Goal: Ask a question

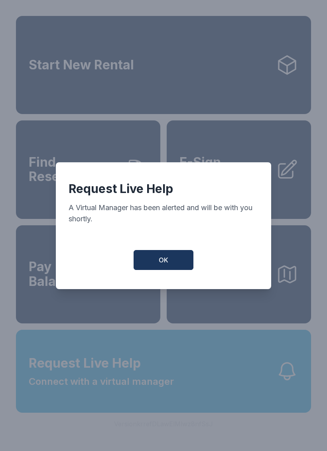
click at [169, 269] on button "OK" at bounding box center [164, 260] width 60 height 20
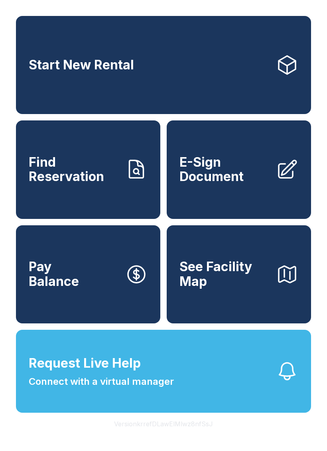
click at [147, 389] on span "Request Live Help Connect with a virtual manager" at bounding box center [101, 371] width 145 height 35
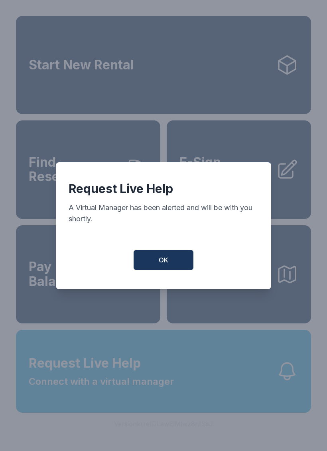
click at [171, 260] on button "OK" at bounding box center [164, 260] width 60 height 20
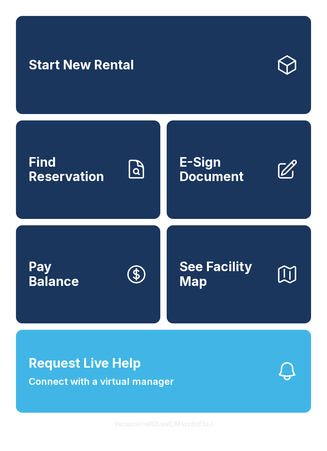
click at [152, 389] on span "Request Live Help Connect with a virtual manager" at bounding box center [101, 371] width 145 height 35
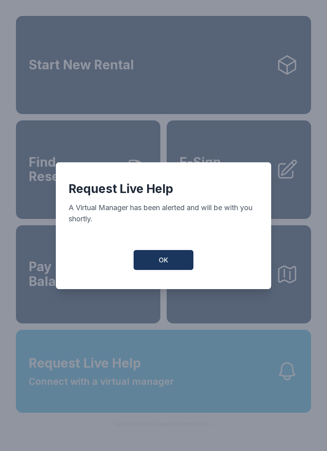
click at [170, 262] on button "OK" at bounding box center [164, 260] width 60 height 20
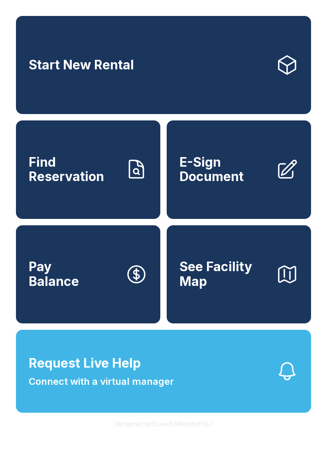
click at [136, 373] on span "Request Live Help" at bounding box center [85, 363] width 112 height 19
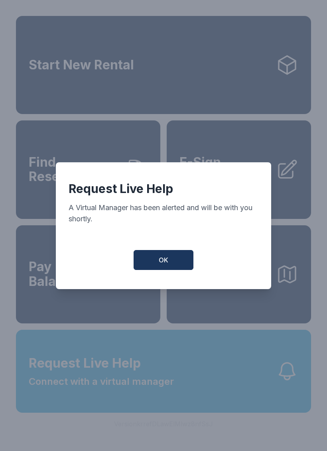
click at [185, 264] on button "OK" at bounding box center [164, 260] width 60 height 20
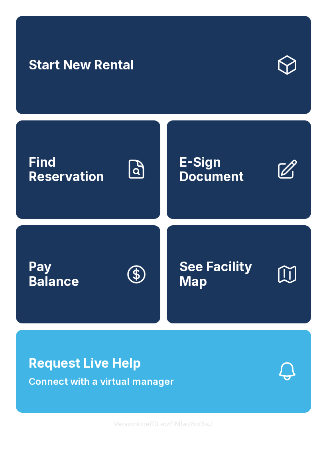
click at [238, 368] on button "Request Live Help Connect with a virtual manager" at bounding box center [163, 371] width 295 height 83
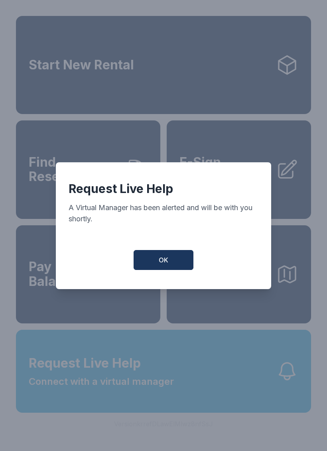
click at [172, 257] on button "OK" at bounding box center [164, 260] width 60 height 20
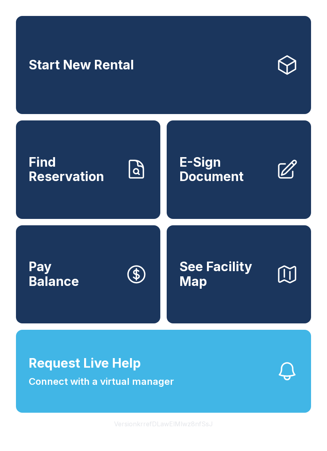
click at [179, 399] on button "Request Live Help Connect with a virtual manager" at bounding box center [163, 371] width 295 height 83
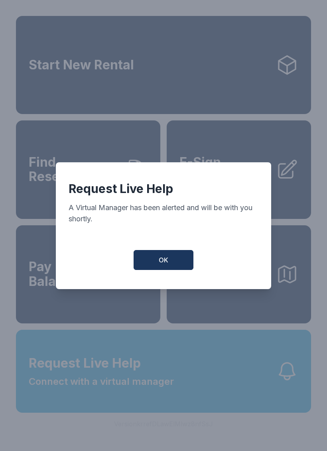
click at [168, 264] on button "OK" at bounding box center [164, 260] width 60 height 20
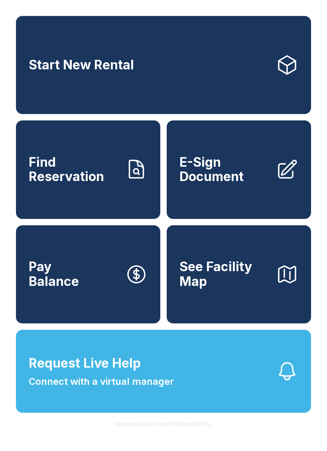
click at [258, 364] on button "Request Live Help Connect with a virtual manager" at bounding box center [163, 371] width 295 height 83
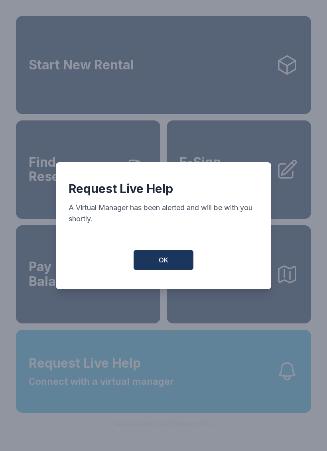
click at [173, 270] on button "OK" at bounding box center [164, 260] width 60 height 20
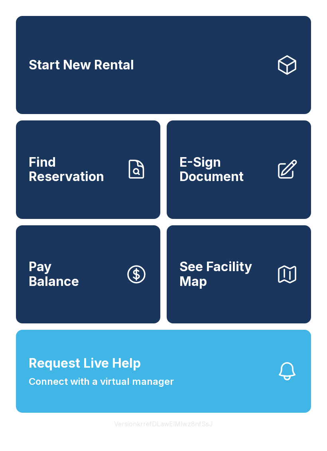
click at [164, 385] on span "Request Live Help Connect with a virtual manager" at bounding box center [101, 371] width 145 height 35
click at [189, 380] on button "Request Live Help Connect with a virtual manager" at bounding box center [163, 371] width 295 height 83
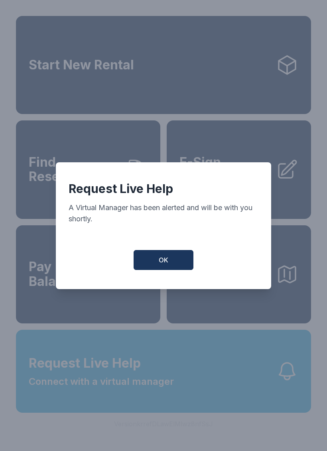
click at [166, 262] on span "OK" at bounding box center [164, 260] width 10 height 10
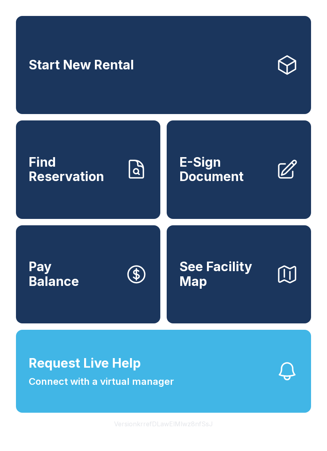
click at [156, 386] on span "Request Live Help Connect with a virtual manager" at bounding box center [101, 371] width 145 height 35
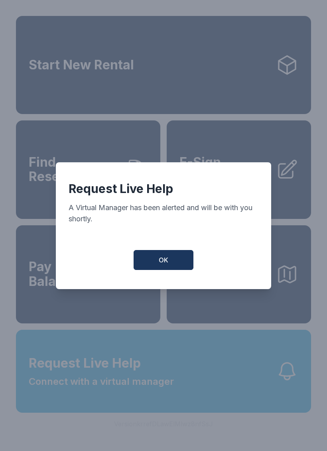
click at [172, 264] on button "OK" at bounding box center [164, 260] width 60 height 20
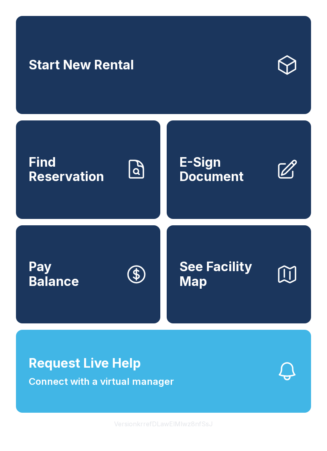
click at [166, 385] on span "Request Live Help Connect with a virtual manager" at bounding box center [101, 371] width 145 height 35
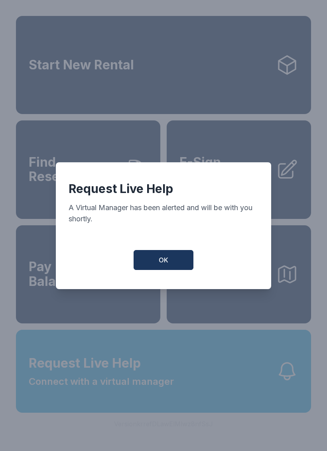
click at [179, 266] on button "OK" at bounding box center [164, 260] width 60 height 20
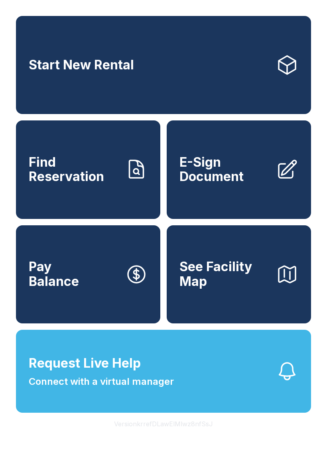
click at [248, 388] on button "Request Live Help Connect with a virtual manager" at bounding box center [163, 371] width 295 height 83
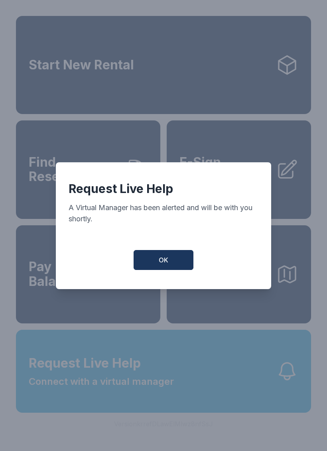
click at [164, 265] on span "OK" at bounding box center [164, 260] width 10 height 10
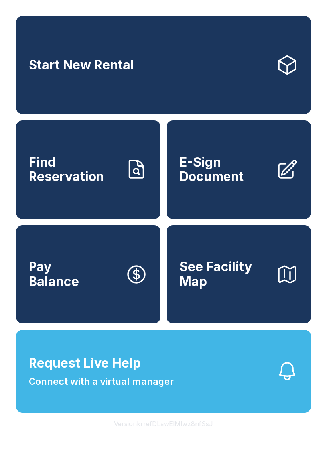
click at [216, 382] on button "Request Live Help Connect with a virtual manager" at bounding box center [163, 371] width 295 height 83
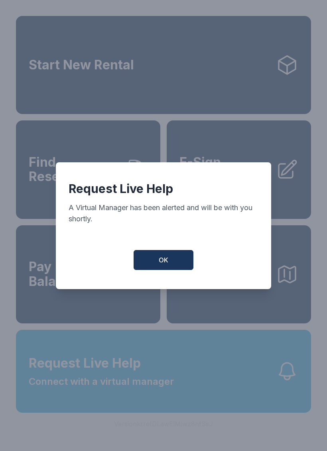
click at [170, 262] on button "OK" at bounding box center [164, 260] width 60 height 20
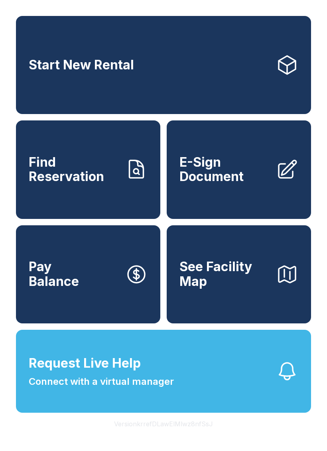
click at [240, 387] on button "Request Live Help Connect with a virtual manager" at bounding box center [163, 371] width 295 height 83
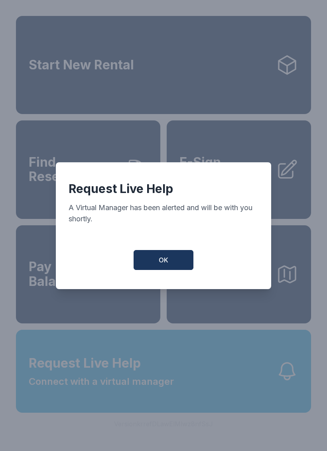
click at [170, 269] on button "OK" at bounding box center [164, 260] width 60 height 20
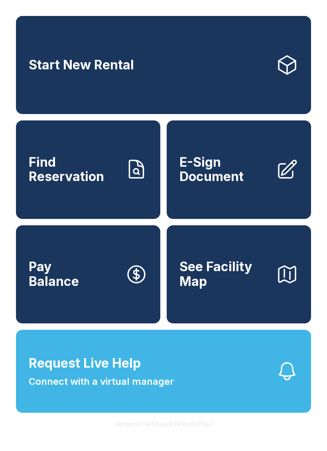
click at [220, 400] on button "Request Live Help Connect with a virtual manager" at bounding box center [163, 371] width 295 height 83
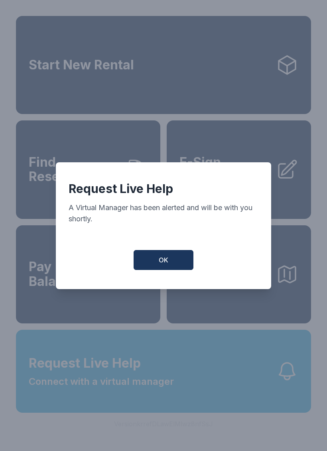
click at [165, 261] on span "OK" at bounding box center [164, 260] width 10 height 10
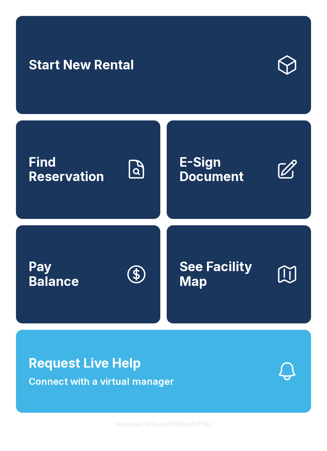
click at [240, 402] on button "Request Live Help Connect with a virtual manager" at bounding box center [163, 371] width 295 height 83
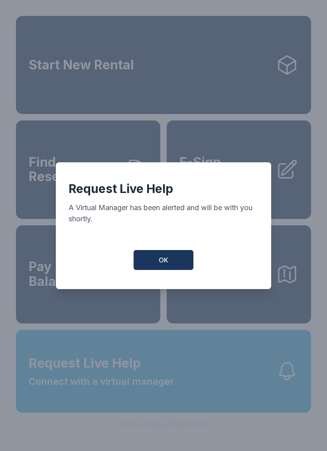
click at [175, 260] on button "OK" at bounding box center [164, 260] width 60 height 20
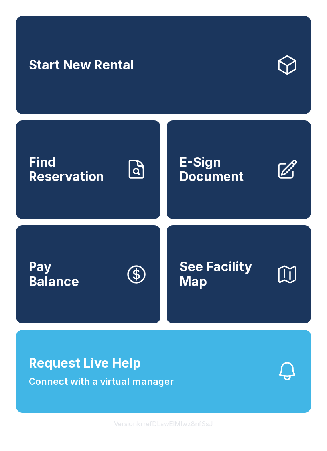
click at [217, 376] on button "Request Live Help Connect with a virtual manager" at bounding box center [163, 371] width 295 height 83
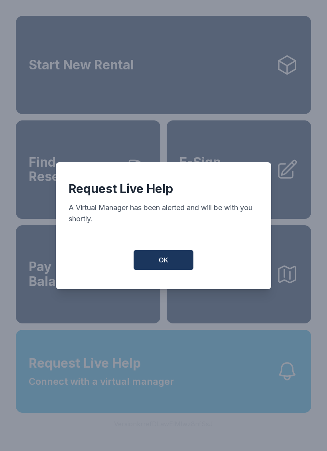
click at [171, 258] on button "OK" at bounding box center [164, 260] width 60 height 20
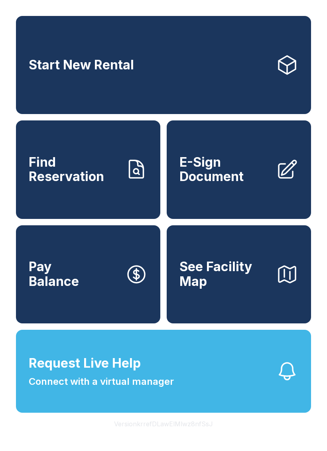
click at [258, 398] on button "Request Live Help Connect with a virtual manager" at bounding box center [163, 371] width 295 height 83
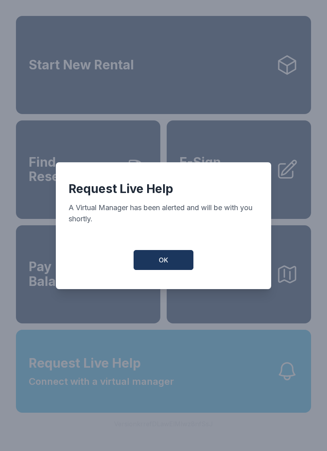
click at [171, 268] on button "OK" at bounding box center [164, 260] width 60 height 20
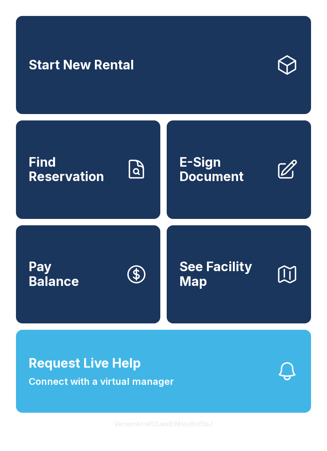
click at [183, 395] on button "Request Live Help Connect with a virtual manager" at bounding box center [163, 371] width 295 height 83
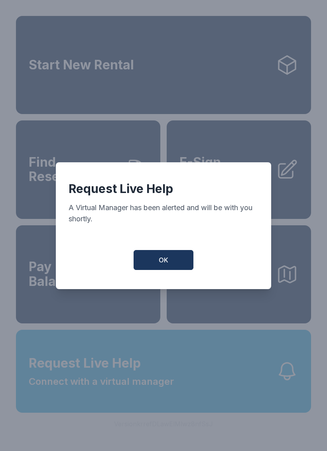
click at [176, 255] on button "OK" at bounding box center [164, 260] width 60 height 20
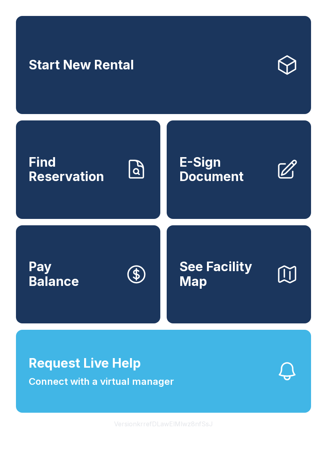
click at [164, 389] on span "Request Live Help Connect with a virtual manager" at bounding box center [101, 371] width 145 height 35
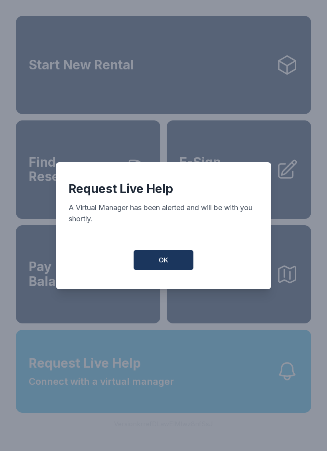
click at [161, 264] on span "OK" at bounding box center [164, 260] width 10 height 10
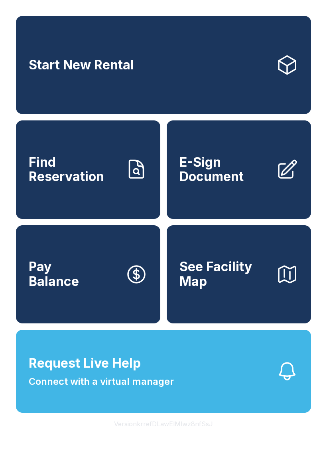
click at [226, 387] on button "Request Live Help Connect with a virtual manager" at bounding box center [163, 371] width 295 height 83
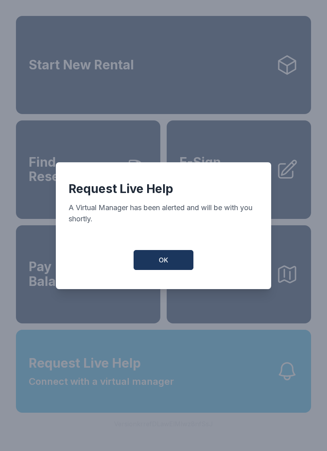
click at [180, 262] on button "OK" at bounding box center [164, 260] width 60 height 20
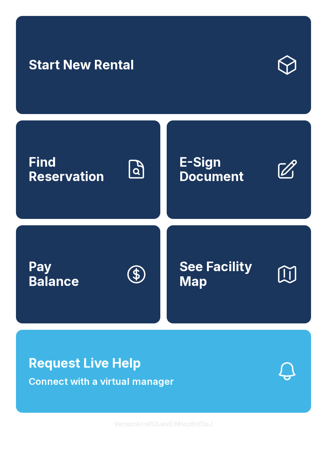
click at [266, 392] on button "Request Live Help Connect with a virtual manager" at bounding box center [163, 371] width 295 height 83
click at [236, 401] on button "Request Live Help Connect with a virtual manager" at bounding box center [163, 371] width 295 height 83
click at [206, 406] on button "Request Live Help Connect with a virtual manager" at bounding box center [163, 371] width 295 height 83
click at [153, 389] on span "Connect with a virtual manager" at bounding box center [101, 381] width 145 height 14
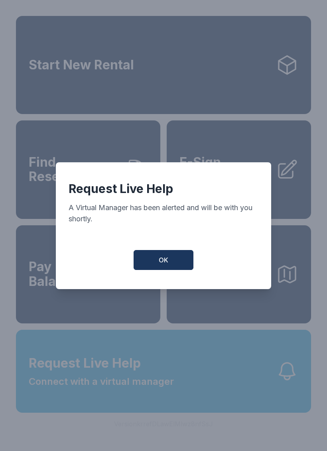
click at [171, 262] on button "OK" at bounding box center [164, 260] width 60 height 20
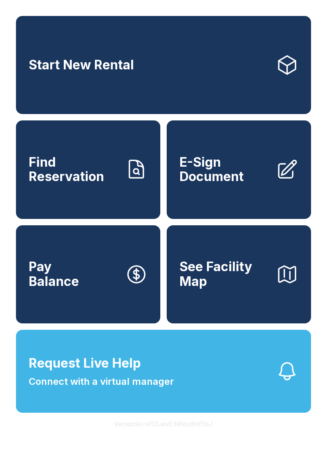
click at [171, 389] on span "Connect with a virtual manager" at bounding box center [101, 381] width 145 height 14
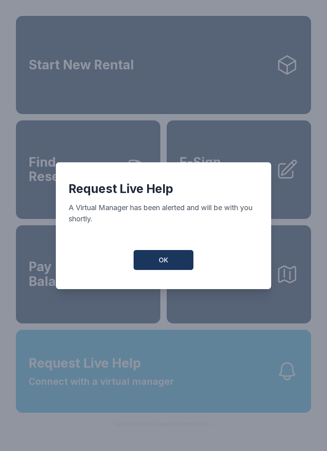
click at [174, 258] on button "OK" at bounding box center [164, 260] width 60 height 20
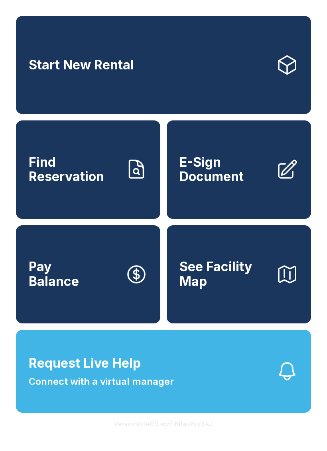
click at [183, 390] on button "Request Live Help Connect with a virtual manager" at bounding box center [163, 371] width 295 height 83
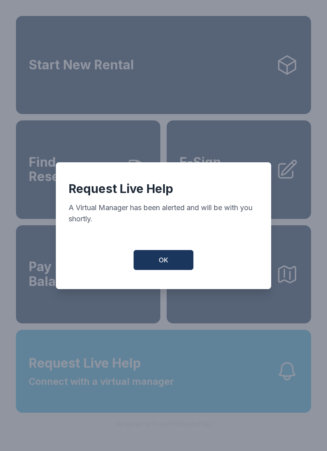
click at [167, 265] on span "OK" at bounding box center [164, 260] width 10 height 10
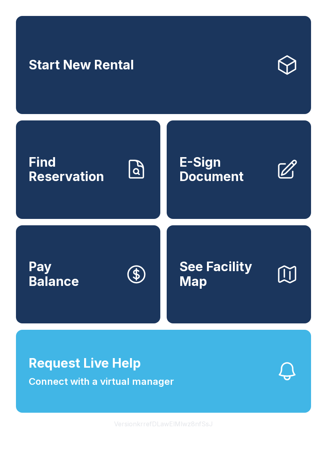
click at [166, 389] on span "Connect with a virtual manager" at bounding box center [101, 381] width 145 height 14
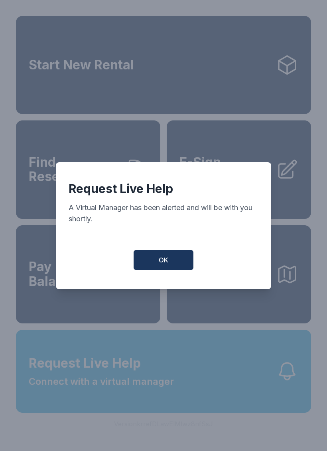
click at [171, 270] on button "OK" at bounding box center [164, 260] width 60 height 20
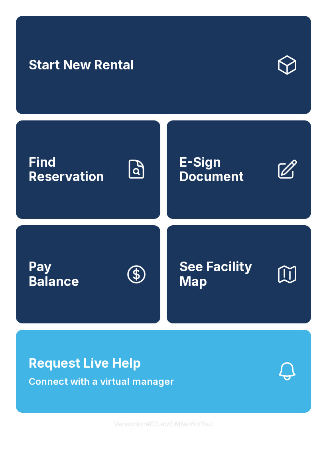
click at [183, 392] on button "Request Live Help Connect with a virtual manager" at bounding box center [163, 371] width 295 height 83
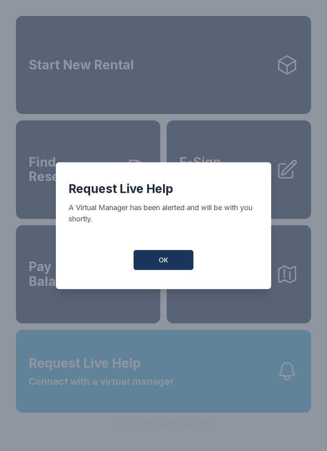
click at [172, 266] on button "OK" at bounding box center [164, 260] width 60 height 20
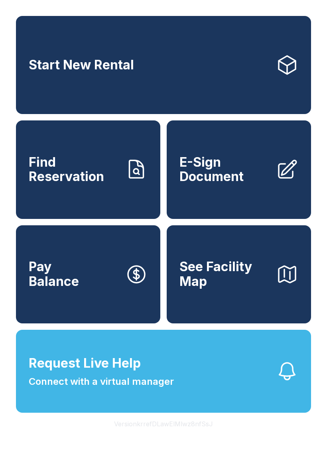
click at [147, 388] on span "Request Live Help Connect with a virtual manager" at bounding box center [101, 371] width 145 height 35
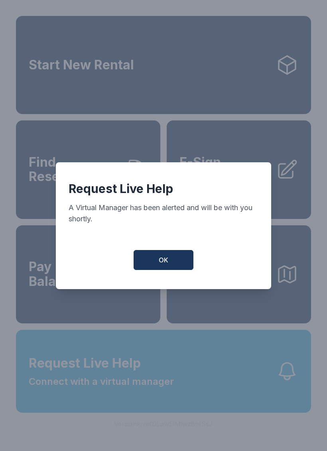
click at [153, 265] on button "OK" at bounding box center [164, 260] width 60 height 20
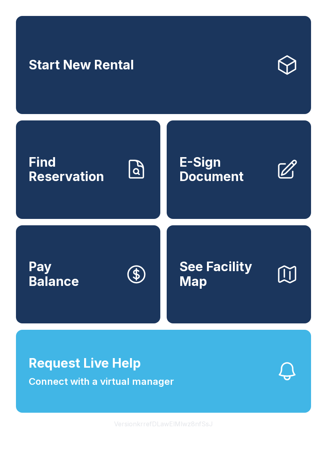
click at [138, 373] on span "Request Live Help" at bounding box center [85, 363] width 112 height 19
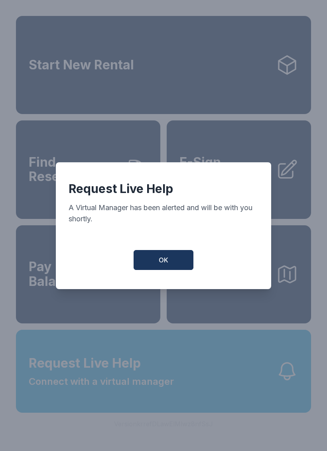
click at [152, 266] on button "OK" at bounding box center [164, 260] width 60 height 20
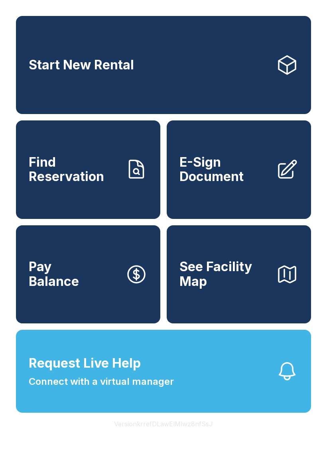
click at [130, 373] on span "Request Live Help" at bounding box center [85, 363] width 112 height 19
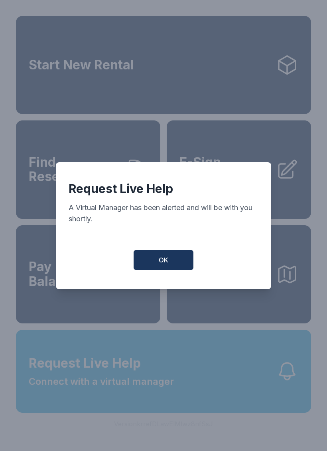
click at [155, 267] on button "OK" at bounding box center [164, 260] width 60 height 20
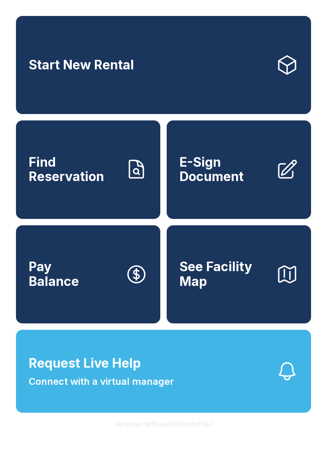
click at [136, 373] on span "Request Live Help" at bounding box center [85, 363] width 112 height 19
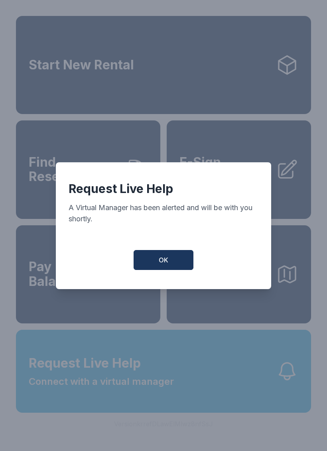
click at [155, 267] on button "OK" at bounding box center [164, 260] width 60 height 20
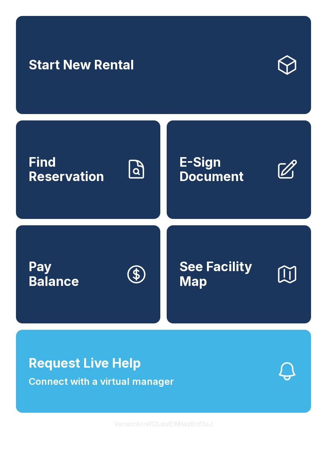
click at [145, 389] on span "Request Live Help Connect with a virtual manager" at bounding box center [101, 371] width 145 height 35
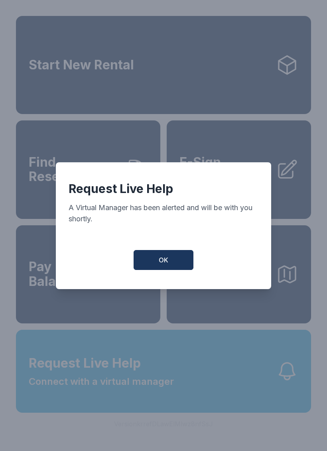
click at [157, 267] on button "OK" at bounding box center [164, 260] width 60 height 20
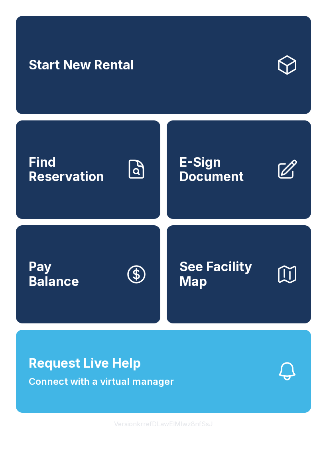
click at [145, 388] on span "Request Live Help Connect with a virtual manager" at bounding box center [101, 371] width 145 height 35
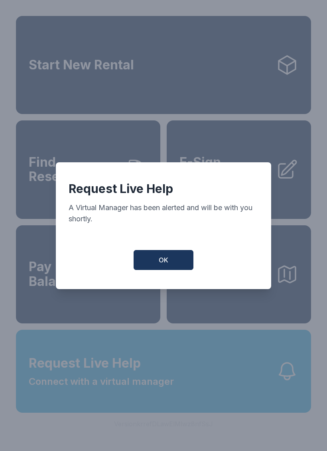
click at [177, 264] on button "OK" at bounding box center [164, 260] width 60 height 20
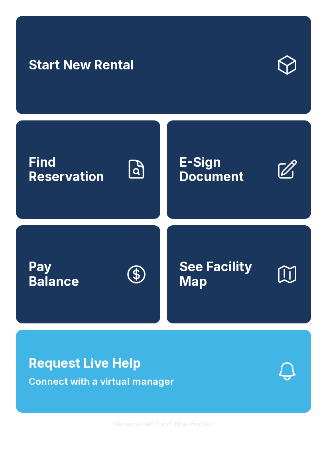
click at [164, 386] on span "Request Live Help Connect with a virtual manager" at bounding box center [101, 371] width 145 height 35
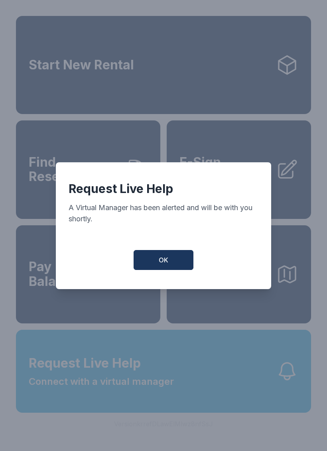
click at [177, 260] on button "OK" at bounding box center [164, 260] width 60 height 20
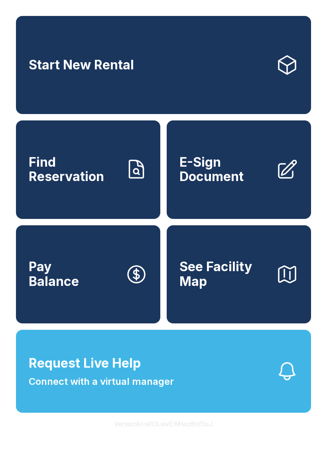
click at [164, 378] on span "Request Live Help Connect with a virtual manager" at bounding box center [101, 371] width 145 height 35
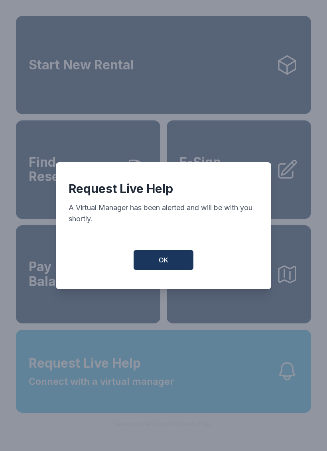
click at [170, 263] on button "OK" at bounding box center [164, 260] width 60 height 20
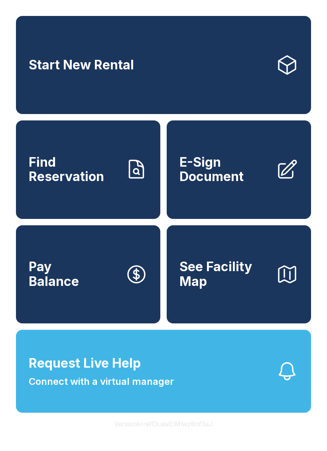
click at [163, 389] on span "Connect with a virtual manager" at bounding box center [101, 381] width 145 height 14
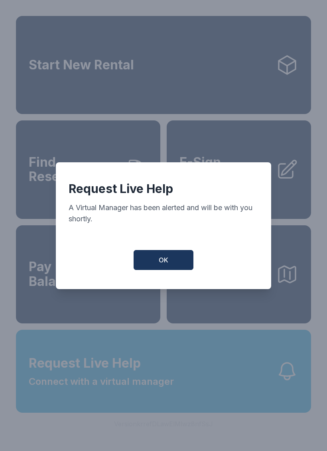
click at [167, 263] on span "OK" at bounding box center [164, 260] width 10 height 10
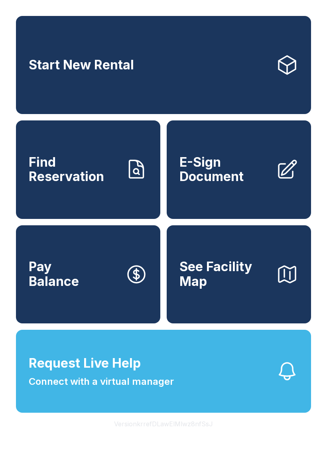
click at [175, 396] on button "Request Live Help Connect with a virtual manager" at bounding box center [163, 371] width 295 height 83
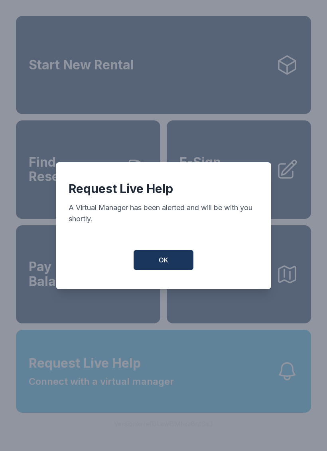
click at [166, 261] on span "OK" at bounding box center [164, 260] width 10 height 10
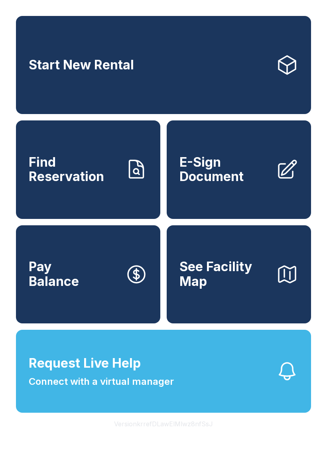
click at [182, 397] on button "Request Live Help Connect with a virtual manager" at bounding box center [163, 371] width 295 height 83
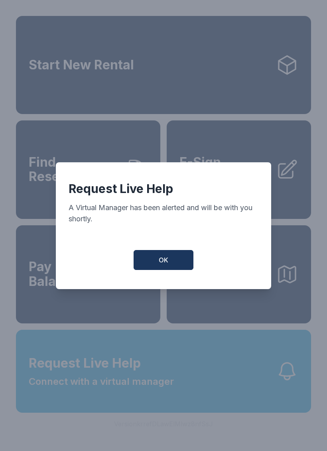
click at [174, 266] on button "OK" at bounding box center [164, 260] width 60 height 20
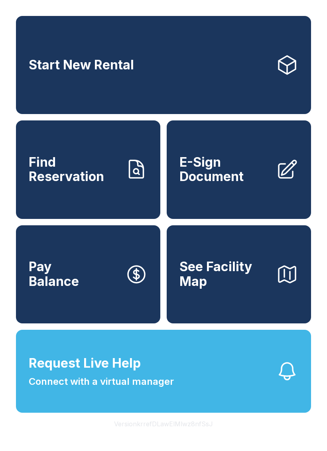
click at [174, 389] on button "Request Live Help Connect with a virtual manager" at bounding box center [163, 371] width 295 height 83
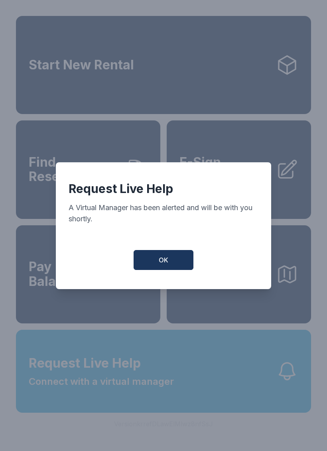
click at [171, 265] on button "OK" at bounding box center [164, 260] width 60 height 20
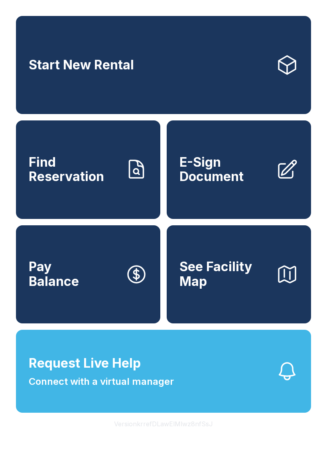
click at [171, 389] on span "Request Live Help Connect with a virtual manager" at bounding box center [101, 371] width 145 height 35
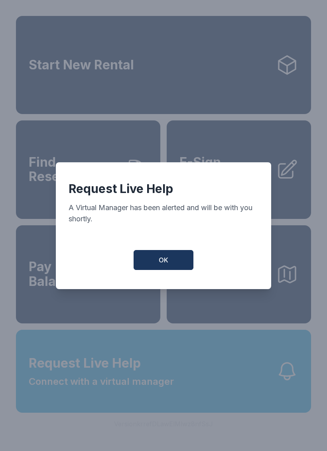
click at [167, 265] on span "OK" at bounding box center [164, 260] width 10 height 10
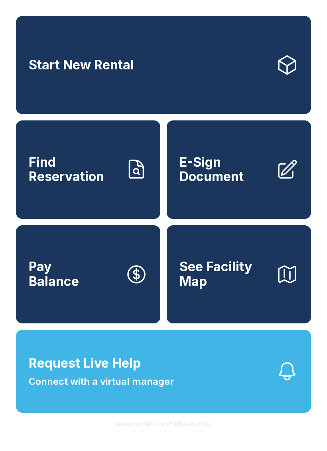
click at [175, 386] on button "Request Live Help Connect with a virtual manager" at bounding box center [163, 371] width 295 height 83
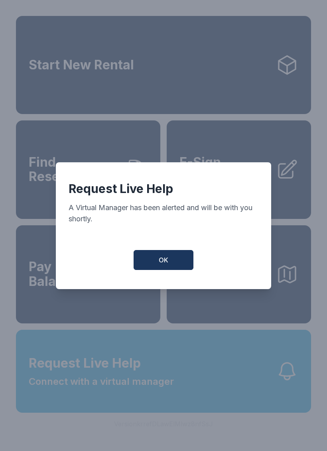
click at [167, 264] on span "OK" at bounding box center [164, 260] width 10 height 10
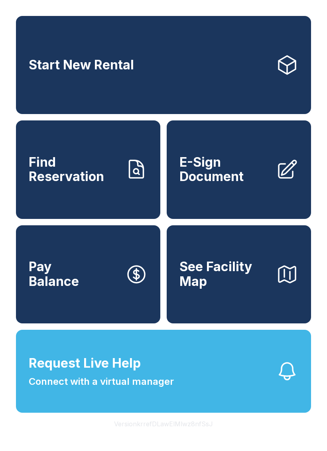
click at [168, 389] on span "Request Live Help Connect with a virtual manager" at bounding box center [101, 371] width 145 height 35
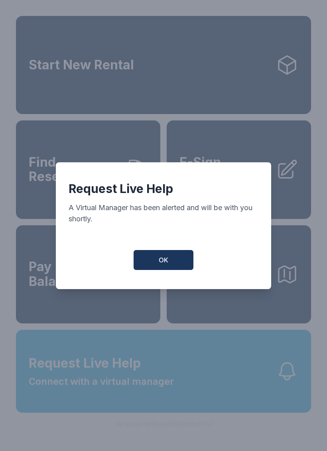
click at [162, 263] on span "OK" at bounding box center [164, 260] width 10 height 10
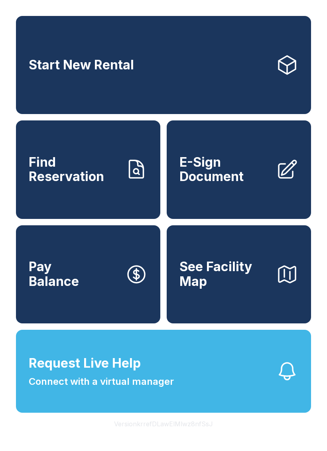
click at [167, 380] on span "Request Live Help Connect with a virtual manager" at bounding box center [101, 371] width 145 height 35
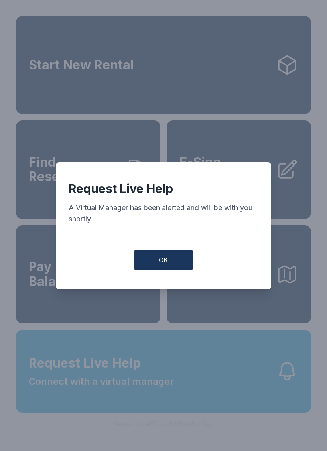
click at [169, 262] on button "OK" at bounding box center [164, 260] width 60 height 20
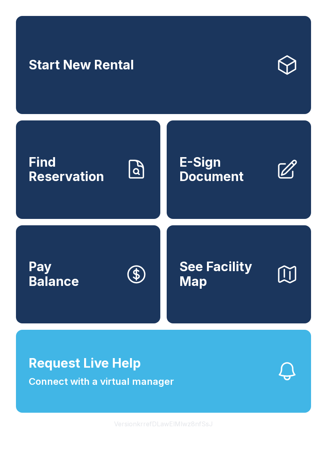
click at [171, 389] on span "Connect with a virtual manager" at bounding box center [101, 381] width 145 height 14
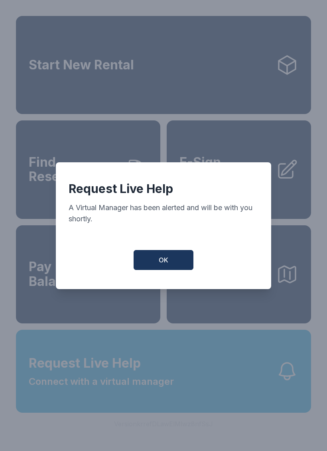
click at [171, 265] on button "OK" at bounding box center [164, 260] width 60 height 20
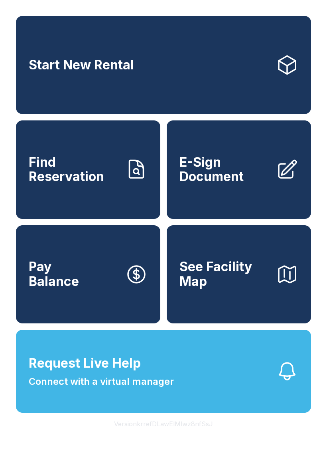
click at [164, 389] on span "Request Live Help Connect with a virtual manager" at bounding box center [101, 371] width 145 height 35
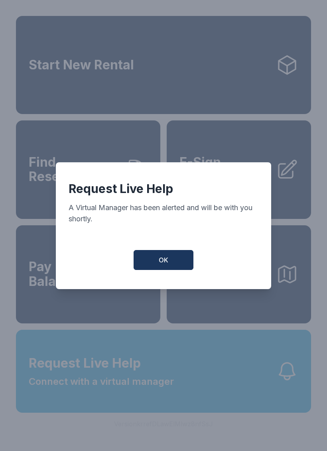
click at [178, 263] on button "OK" at bounding box center [164, 260] width 60 height 20
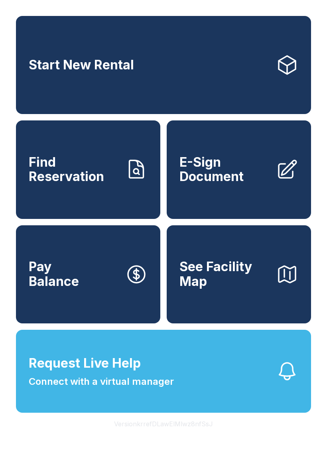
click at [183, 396] on button "Request Live Help Connect with a virtual manager" at bounding box center [163, 371] width 295 height 83
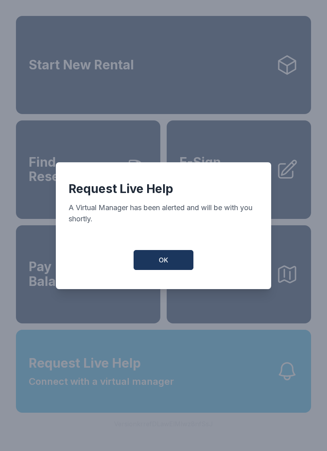
click at [168, 264] on span "OK" at bounding box center [164, 260] width 10 height 10
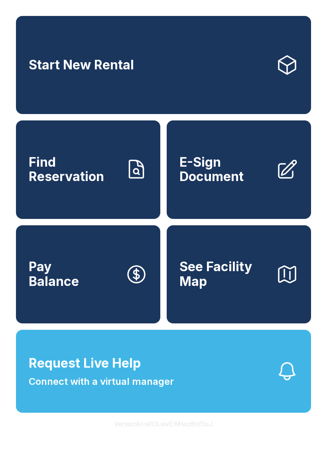
click at [164, 386] on span "Request Live Help Connect with a virtual manager" at bounding box center [101, 371] width 145 height 35
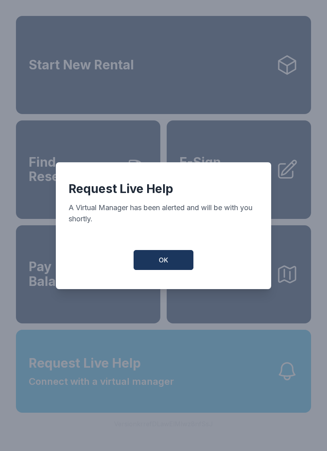
click at [174, 260] on button "OK" at bounding box center [164, 260] width 60 height 20
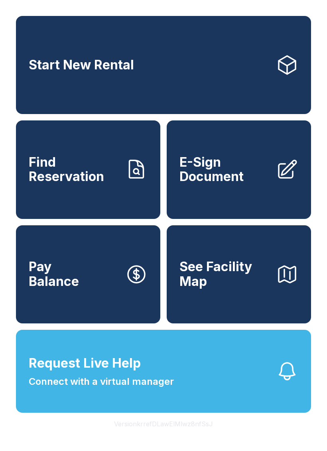
click at [171, 389] on span "Connect with a virtual manager" at bounding box center [101, 381] width 145 height 14
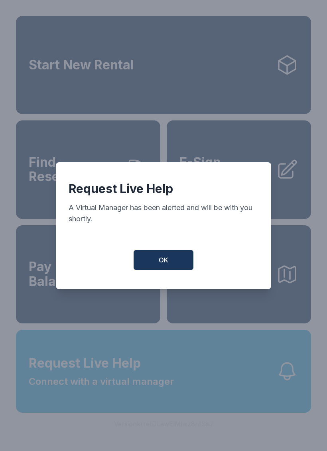
click at [177, 264] on button "OK" at bounding box center [164, 260] width 60 height 20
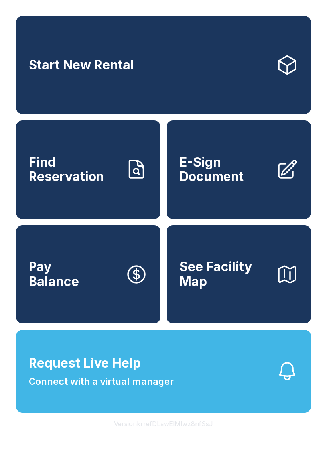
click at [177, 391] on button "Request Live Help Connect with a virtual manager" at bounding box center [163, 371] width 295 height 83
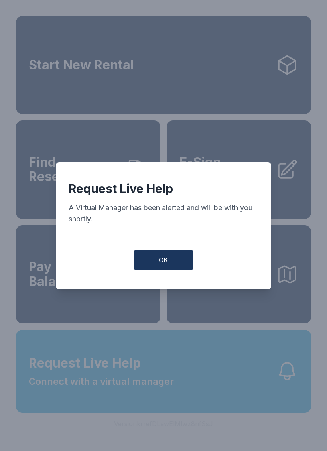
click at [178, 261] on button "OK" at bounding box center [164, 260] width 60 height 20
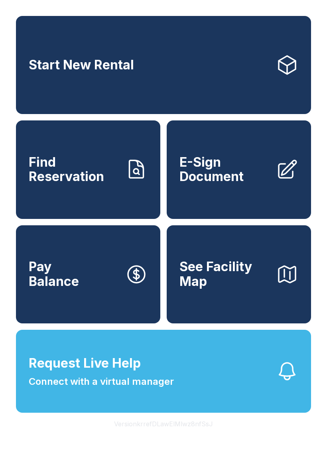
click at [171, 389] on span "Connect with a virtual manager" at bounding box center [101, 381] width 145 height 14
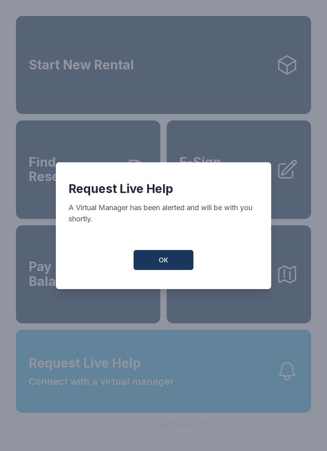
click at [179, 265] on button "OK" at bounding box center [164, 260] width 60 height 20
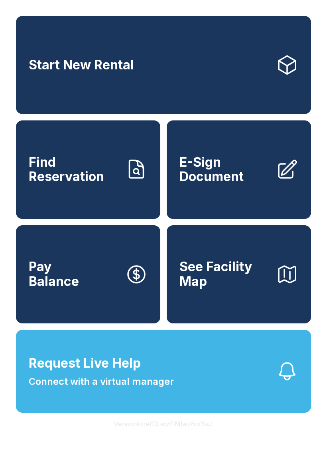
click at [172, 389] on span "Request Live Help Connect with a virtual manager" at bounding box center [101, 371] width 145 height 35
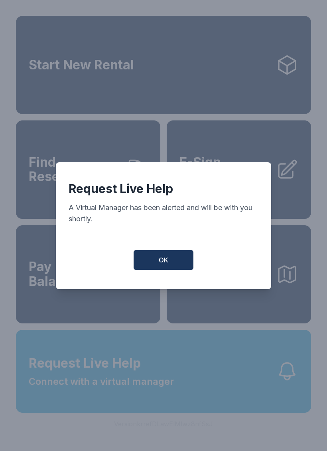
click at [179, 263] on button "OK" at bounding box center [164, 260] width 60 height 20
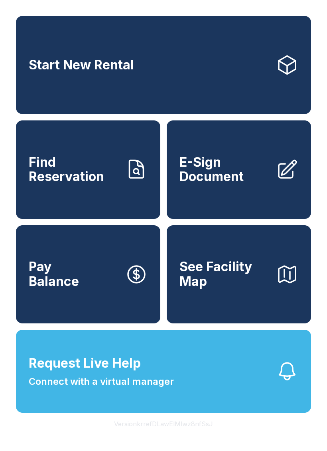
click at [169, 384] on span "Request Live Help Connect with a virtual manager" at bounding box center [101, 371] width 145 height 35
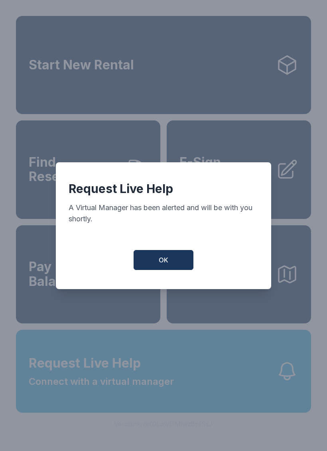
click at [173, 270] on button "OK" at bounding box center [164, 260] width 60 height 20
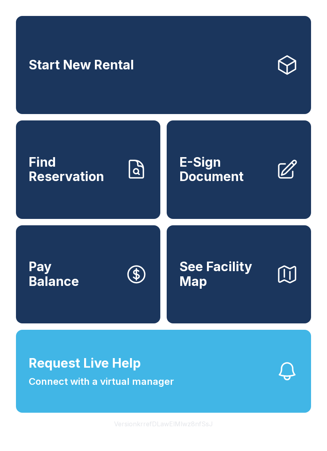
click at [164, 389] on span "Request Live Help Connect with a virtual manager" at bounding box center [101, 371] width 145 height 35
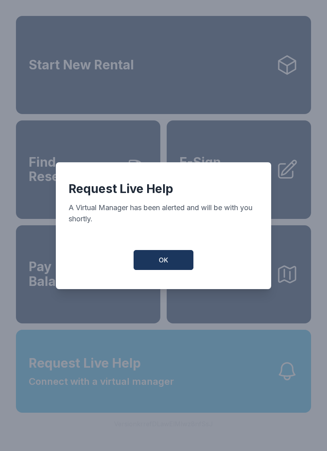
click at [168, 270] on button "OK" at bounding box center [164, 260] width 60 height 20
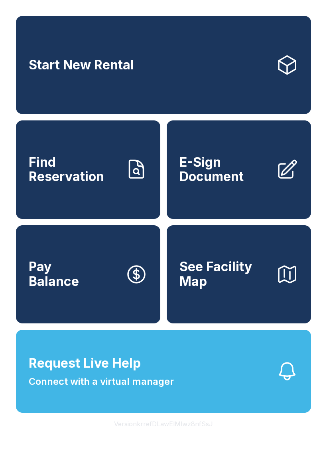
click at [163, 381] on span "Request Live Help Connect with a virtual manager" at bounding box center [101, 371] width 145 height 35
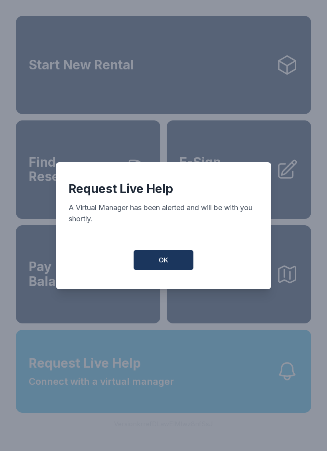
click at [168, 264] on button "OK" at bounding box center [164, 260] width 60 height 20
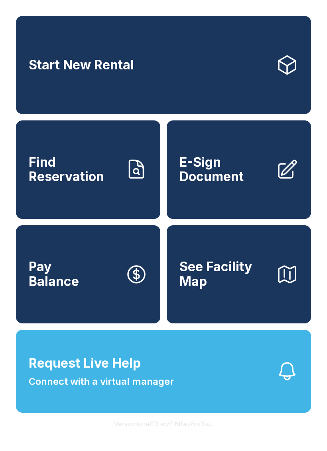
click at [162, 384] on span "Request Live Help Connect with a virtual manager" at bounding box center [101, 371] width 145 height 35
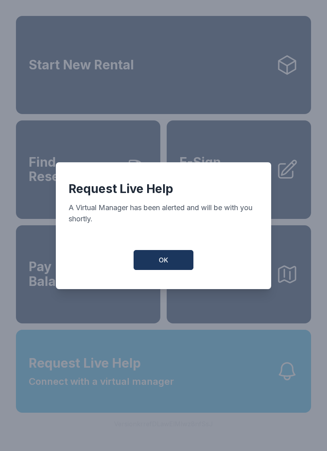
click at [166, 265] on span "OK" at bounding box center [164, 260] width 10 height 10
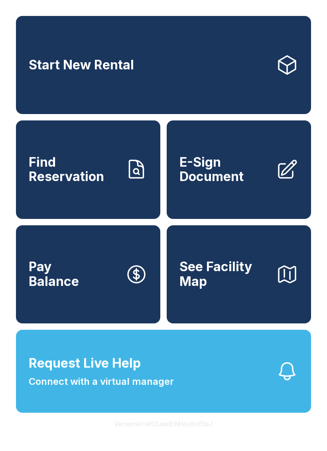
click at [165, 389] on span "Request Live Help Connect with a virtual manager" at bounding box center [101, 371] width 145 height 35
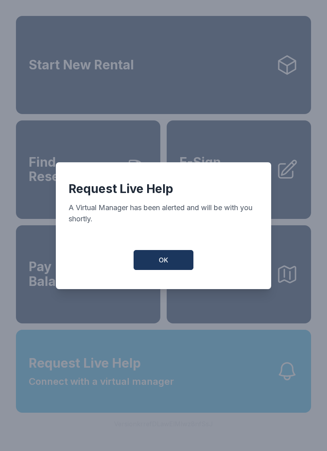
click at [179, 264] on button "OK" at bounding box center [164, 260] width 60 height 20
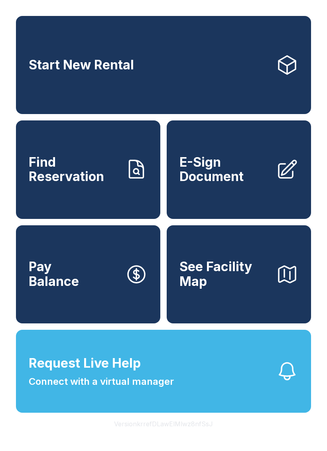
click at [159, 381] on span "Request Live Help Connect with a virtual manager" at bounding box center [101, 371] width 145 height 35
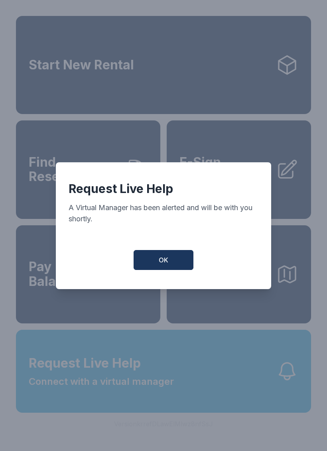
click at [173, 257] on button "OK" at bounding box center [164, 260] width 60 height 20
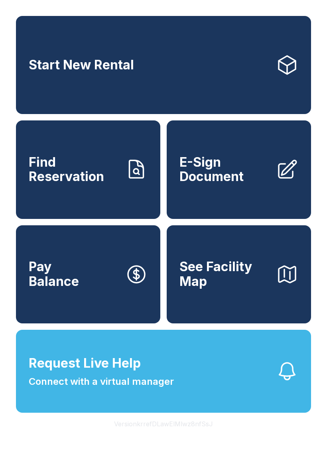
click at [166, 381] on span "Request Live Help Connect with a virtual manager" at bounding box center [101, 371] width 145 height 35
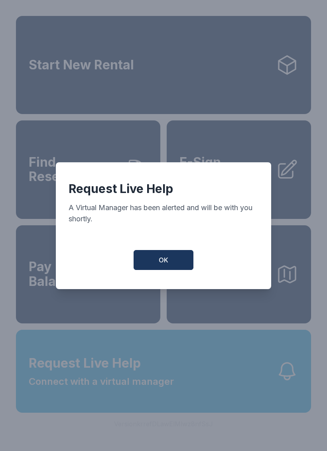
click at [177, 264] on button "OK" at bounding box center [164, 260] width 60 height 20
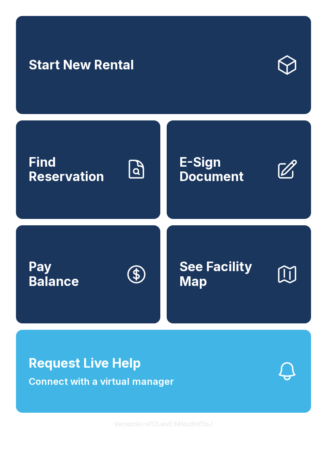
click at [154, 374] on span "Request Live Help Connect with a virtual manager" at bounding box center [101, 371] width 145 height 35
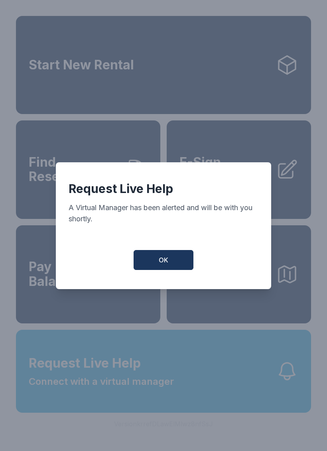
click at [171, 263] on button "OK" at bounding box center [164, 260] width 60 height 20
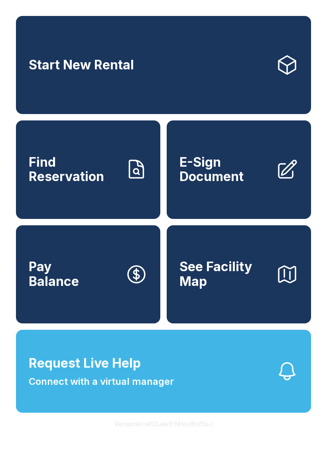
click at [177, 382] on button "Request Live Help Connect with a virtual manager" at bounding box center [163, 371] width 295 height 83
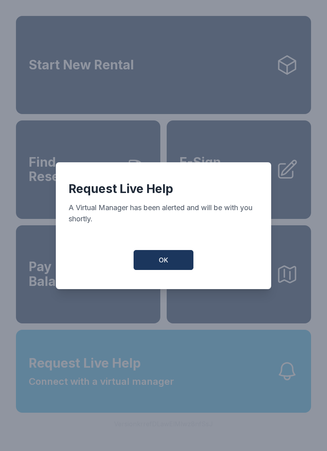
click at [180, 265] on button "OK" at bounding box center [164, 260] width 60 height 20
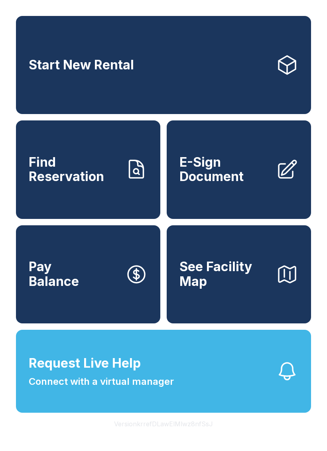
click at [177, 382] on button "Request Live Help Connect with a virtual manager" at bounding box center [163, 371] width 295 height 83
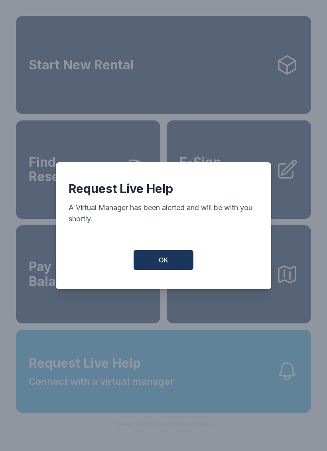
click at [173, 260] on button "OK" at bounding box center [164, 260] width 60 height 20
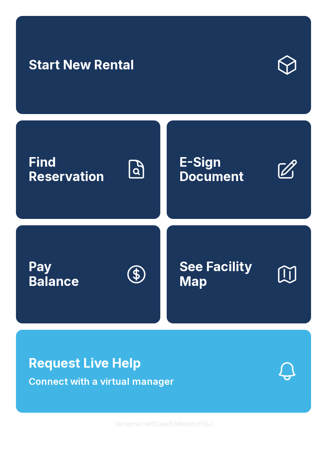
click at [172, 386] on span "Request Live Help Connect with a virtual manager" at bounding box center [101, 371] width 145 height 35
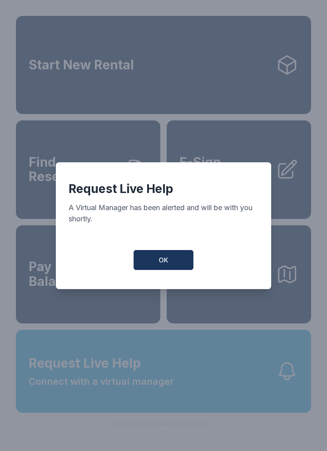
click at [175, 256] on button "OK" at bounding box center [164, 260] width 60 height 20
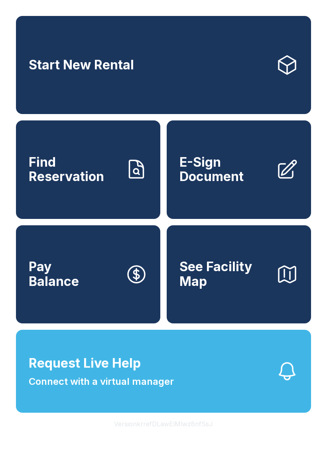
click at [189, 399] on button "Request Live Help Connect with a virtual manager" at bounding box center [163, 371] width 295 height 83
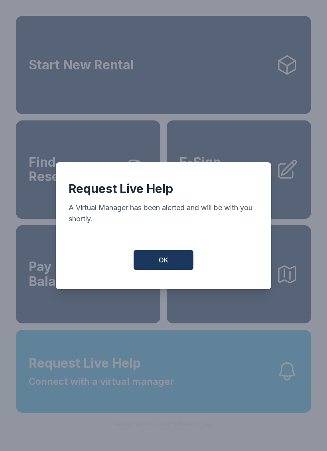
click at [168, 264] on span "OK" at bounding box center [164, 260] width 10 height 10
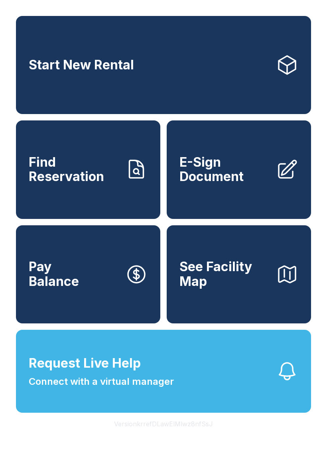
click at [185, 392] on button "Request Live Help Connect with a virtual manager" at bounding box center [163, 371] width 295 height 83
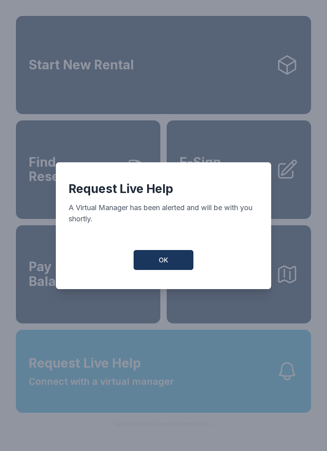
click at [173, 269] on button "OK" at bounding box center [164, 260] width 60 height 20
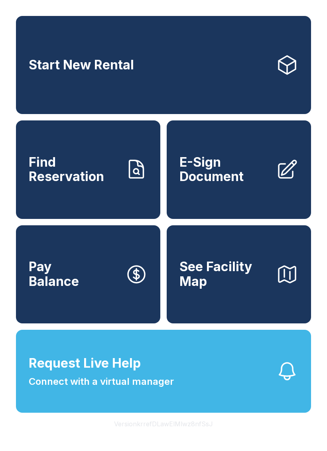
click at [173, 389] on span "Connect with a virtual manager" at bounding box center [101, 381] width 145 height 14
click at [163, 404] on div "Request Live Help A Virtual Manager has been alerted and will be with you short…" at bounding box center [163, 225] width 327 height 451
click at [175, 396] on button "Request Live Help Connect with a virtual manager" at bounding box center [163, 371] width 295 height 83
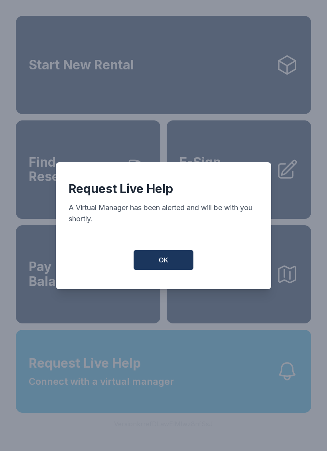
click at [166, 258] on button "OK" at bounding box center [164, 260] width 60 height 20
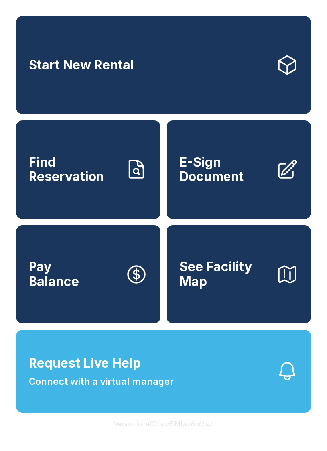
click at [175, 396] on button "Request Live Help Connect with a virtual manager" at bounding box center [163, 371] width 295 height 83
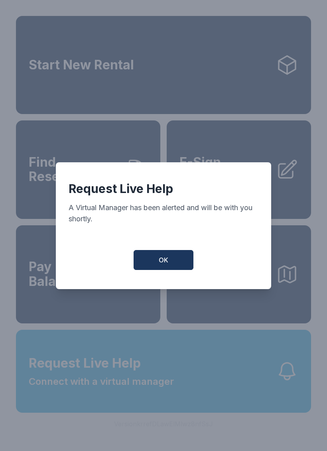
click at [168, 261] on span "OK" at bounding box center [164, 260] width 10 height 10
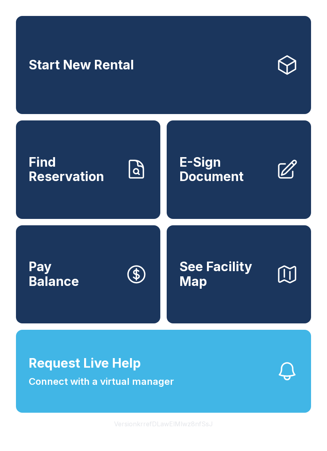
click at [160, 389] on span "Request Live Help Connect with a virtual manager" at bounding box center [101, 371] width 145 height 35
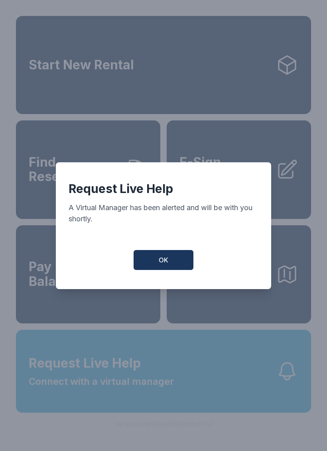
click at [172, 262] on button "OK" at bounding box center [164, 260] width 60 height 20
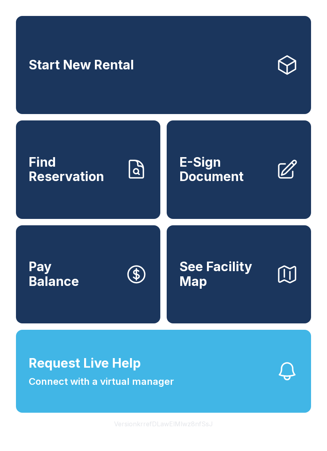
click at [177, 389] on button "Request Live Help Connect with a virtual manager" at bounding box center [163, 371] width 295 height 83
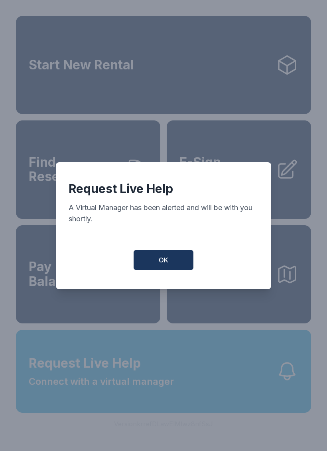
click at [170, 260] on button "OK" at bounding box center [164, 260] width 60 height 20
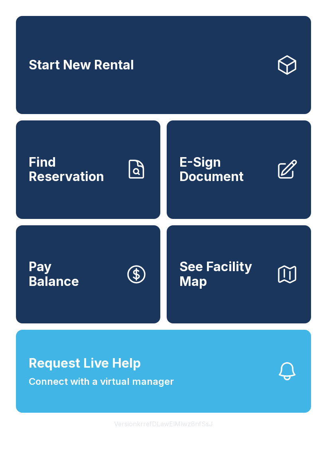
click at [171, 389] on span "Connect with a virtual manager" at bounding box center [101, 381] width 145 height 14
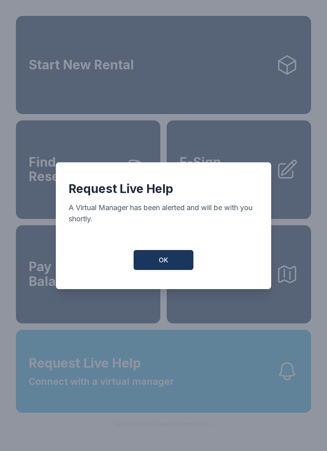
click at [177, 261] on button "OK" at bounding box center [164, 260] width 60 height 20
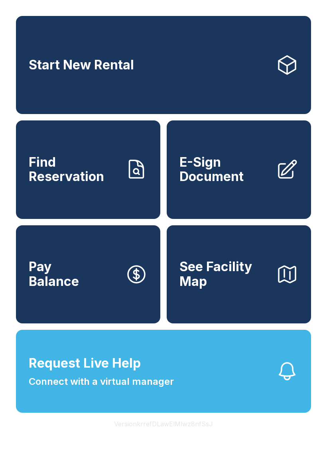
click at [173, 384] on span "Request Live Help Connect with a virtual manager" at bounding box center [101, 371] width 145 height 35
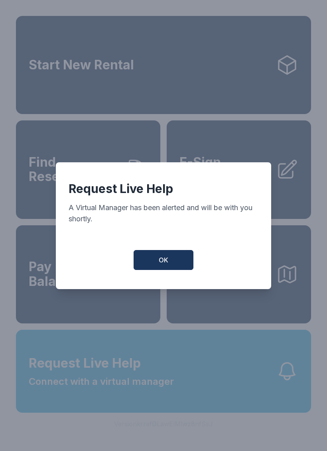
click at [172, 270] on button "OK" at bounding box center [164, 260] width 60 height 20
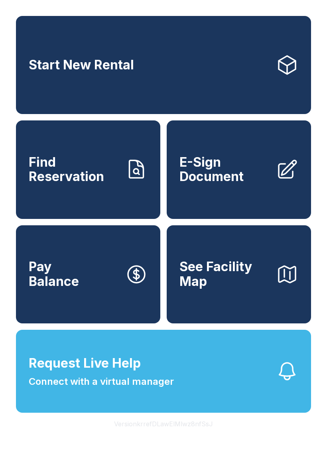
click at [169, 389] on span "Request Live Help Connect with a virtual manager" at bounding box center [101, 371] width 145 height 35
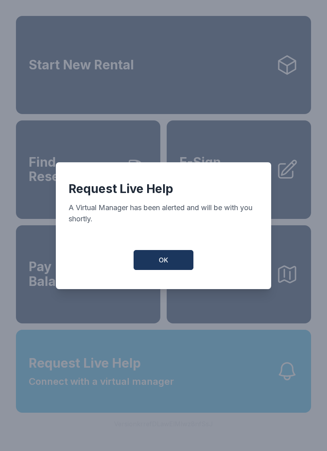
click at [169, 267] on button "OK" at bounding box center [164, 260] width 60 height 20
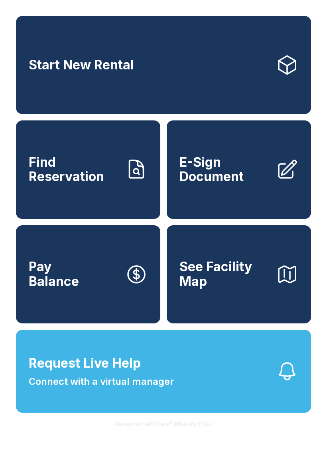
click at [179, 382] on button "Request Live Help Connect with a virtual manager" at bounding box center [163, 371] width 295 height 83
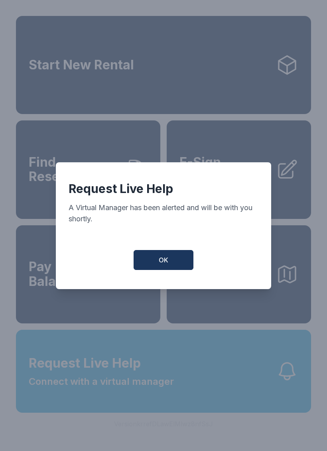
click at [159, 265] on span "OK" at bounding box center [164, 260] width 10 height 10
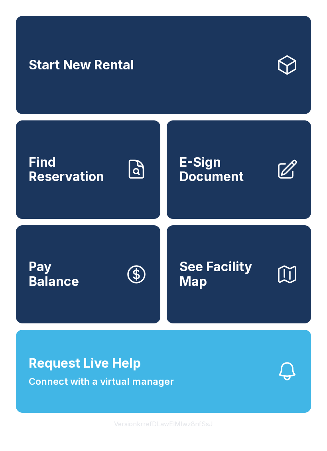
click at [171, 389] on span "Request Live Help Connect with a virtual manager" at bounding box center [101, 371] width 145 height 35
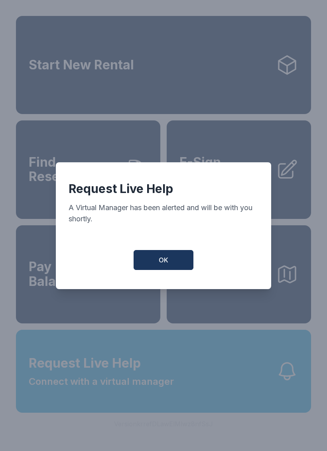
click at [171, 268] on button "OK" at bounding box center [164, 260] width 60 height 20
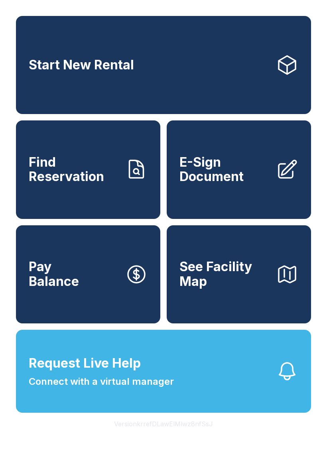
click at [162, 367] on button "Request Live Help Connect with a virtual manager" at bounding box center [163, 371] width 295 height 83
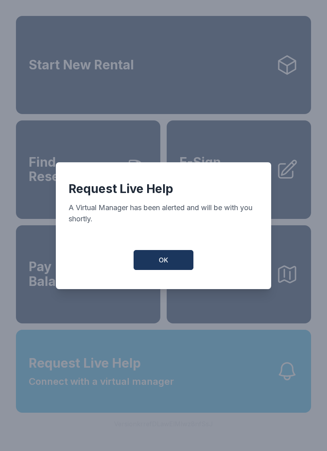
click at [173, 269] on button "OK" at bounding box center [164, 260] width 60 height 20
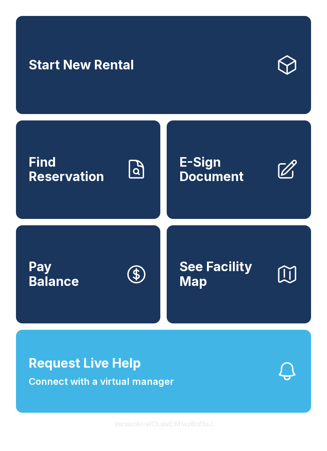
click at [159, 389] on span "Request Live Help Connect with a virtual manager" at bounding box center [101, 371] width 145 height 35
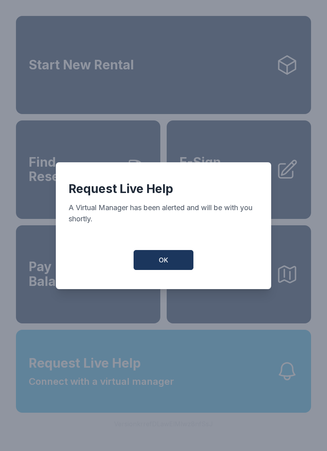
click at [160, 264] on span "OK" at bounding box center [164, 260] width 10 height 10
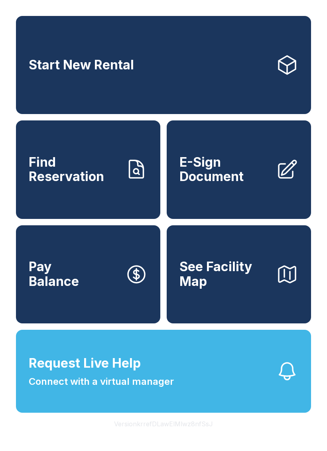
click at [169, 389] on span "Request Live Help Connect with a virtual manager" at bounding box center [101, 371] width 145 height 35
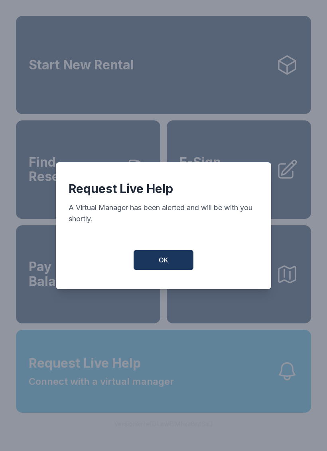
click at [165, 270] on button "OK" at bounding box center [164, 260] width 60 height 20
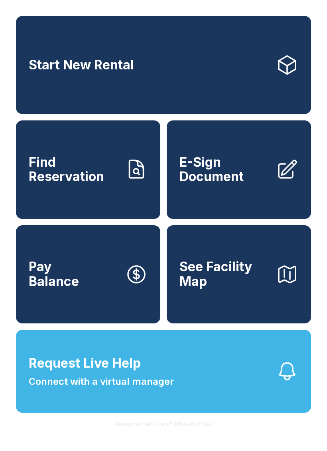
click at [178, 379] on button "Request Live Help Connect with a virtual manager" at bounding box center [163, 371] width 295 height 83
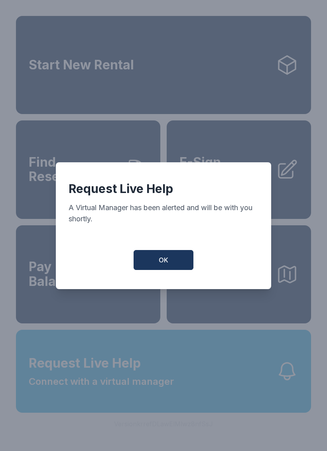
click at [167, 265] on span "OK" at bounding box center [164, 260] width 10 height 10
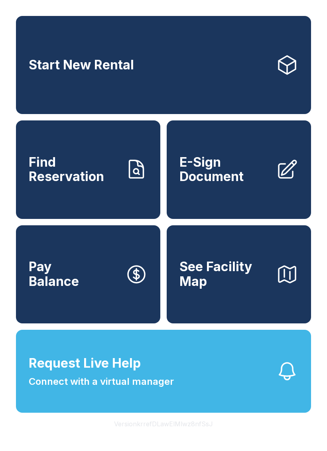
click at [132, 373] on span "Request Live Help" at bounding box center [85, 363] width 112 height 19
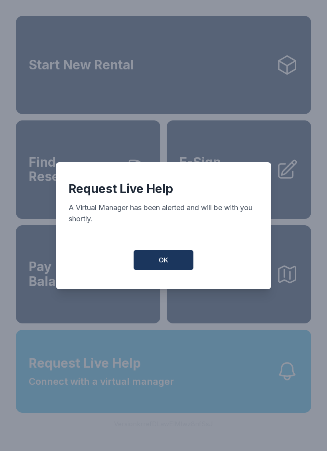
click at [151, 256] on button "OK" at bounding box center [164, 260] width 60 height 20
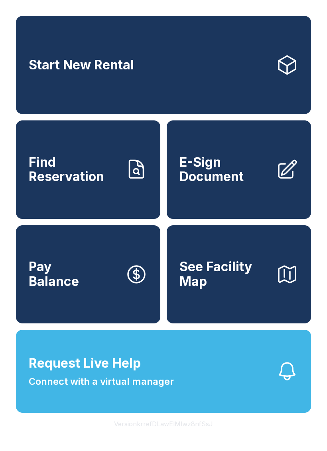
click at [163, 381] on span "Request Live Help Connect with a virtual manager" at bounding box center [101, 371] width 145 height 35
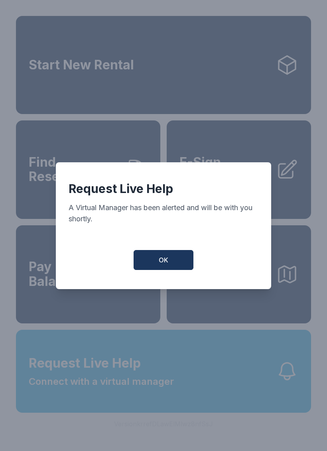
click at [169, 262] on button "OK" at bounding box center [164, 260] width 60 height 20
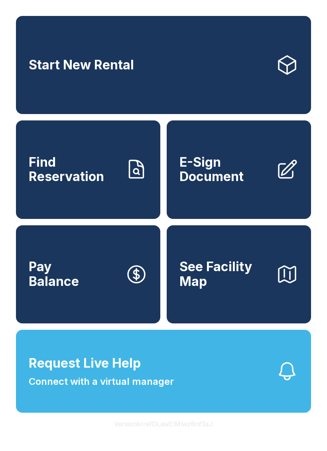
click at [169, 261] on button "OK" at bounding box center [163, 257] width 57 height 19
click at [170, 257] on button "See Facility Map" at bounding box center [239, 274] width 144 height 98
click at [166, 389] on span "Request Live Help Connect with a virtual manager" at bounding box center [101, 371] width 145 height 35
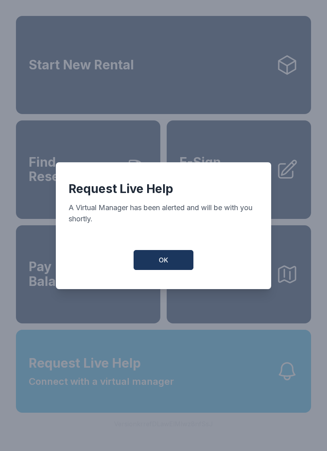
click at [171, 265] on button "OK" at bounding box center [164, 260] width 60 height 20
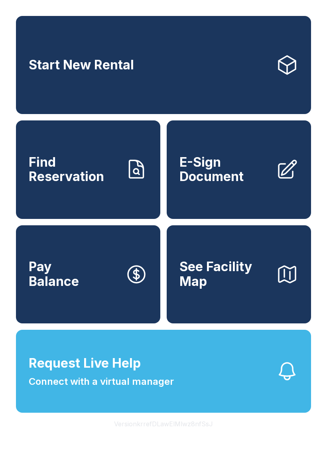
click at [178, 389] on button "Request Live Help Connect with a virtual manager" at bounding box center [163, 371] width 295 height 83
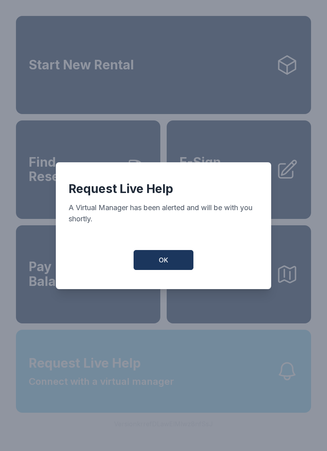
click at [172, 263] on button "OK" at bounding box center [164, 260] width 60 height 20
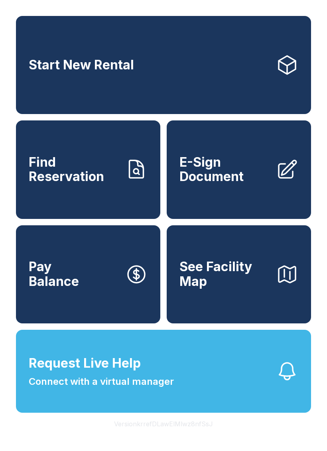
click at [190, 388] on button "Request Live Help Connect with a virtual manager" at bounding box center [163, 371] width 295 height 83
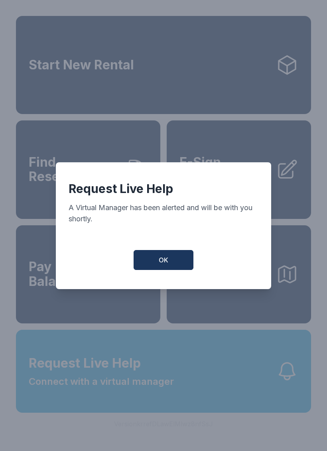
click at [168, 266] on button "OK" at bounding box center [164, 260] width 60 height 20
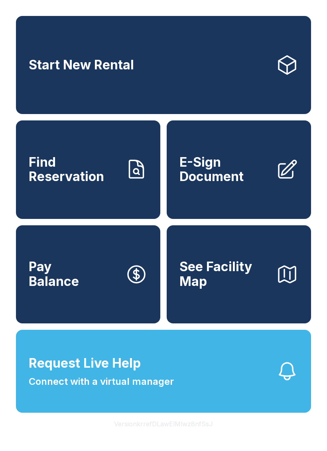
click at [181, 395] on button "Request Live Help Connect with a virtual manager" at bounding box center [163, 371] width 295 height 83
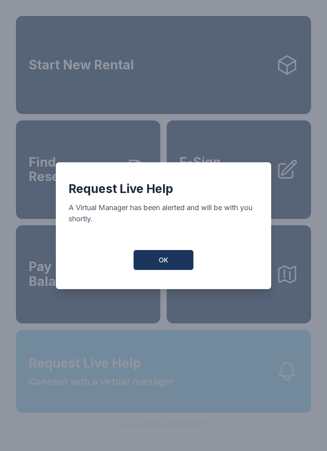
click at [171, 261] on button "OK" at bounding box center [164, 260] width 60 height 20
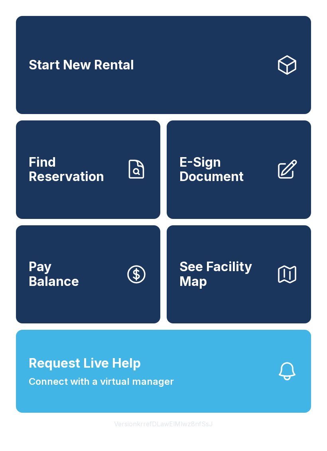
click at [172, 389] on span "Request Live Help Connect with a virtual manager" at bounding box center [101, 371] width 145 height 35
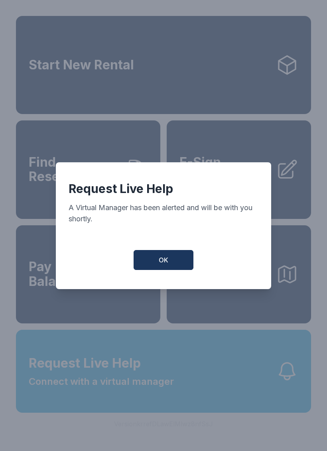
click at [166, 270] on button "OK" at bounding box center [164, 260] width 60 height 20
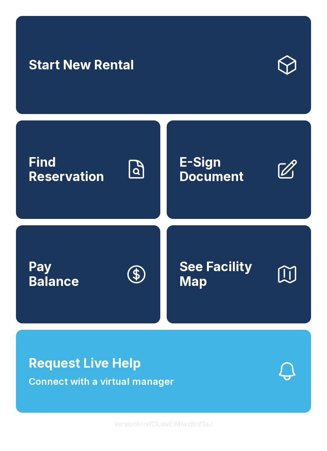
click at [181, 369] on button "Request Live Help Connect with a virtual manager" at bounding box center [163, 371] width 295 height 83
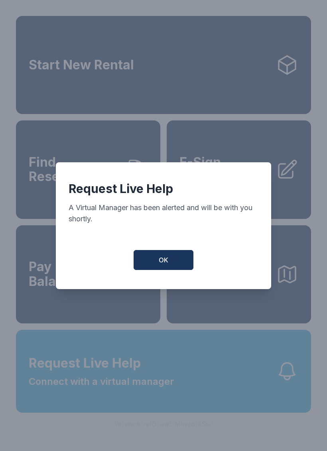
click at [178, 266] on button "OK" at bounding box center [164, 260] width 60 height 20
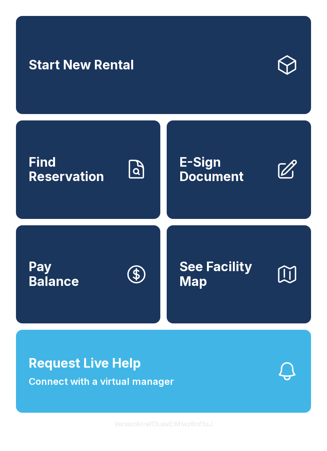
click at [165, 389] on span "Connect with a virtual manager" at bounding box center [101, 381] width 145 height 14
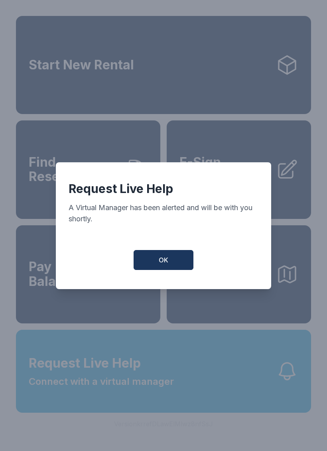
click at [180, 259] on button "OK" at bounding box center [164, 260] width 60 height 20
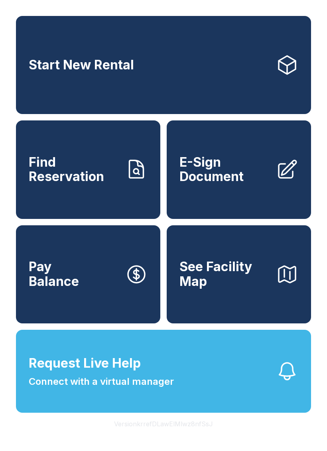
click at [156, 389] on span "Connect with a virtual manager" at bounding box center [101, 381] width 145 height 14
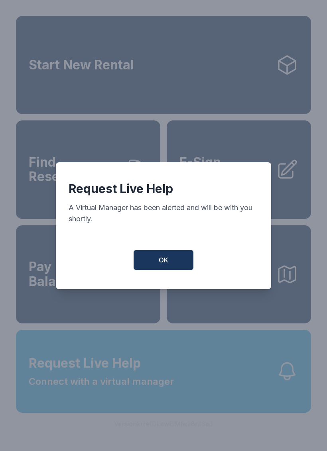
click at [170, 260] on button "OK" at bounding box center [164, 260] width 60 height 20
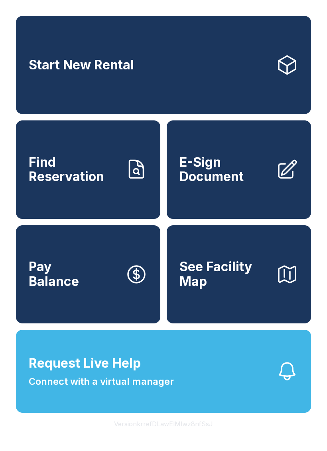
click at [166, 388] on span "Request Live Help Connect with a virtual manager" at bounding box center [101, 371] width 145 height 35
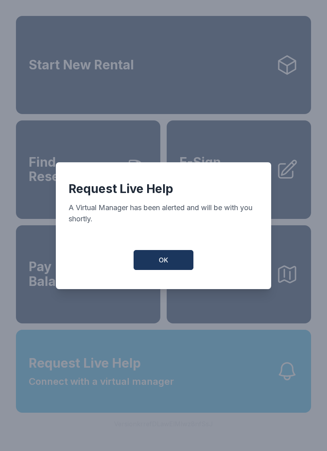
click at [170, 260] on button "OK" at bounding box center [164, 260] width 60 height 20
